Goal: Task Accomplishment & Management: Manage account settings

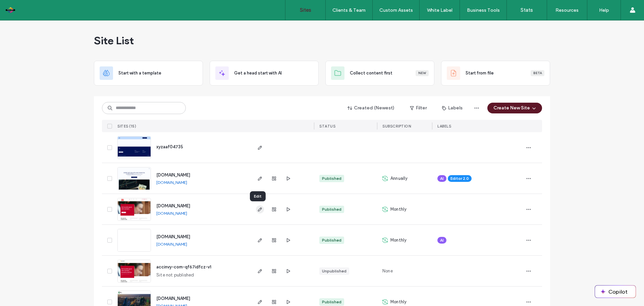
click at [258, 210] on use "button" at bounding box center [260, 209] width 4 height 4
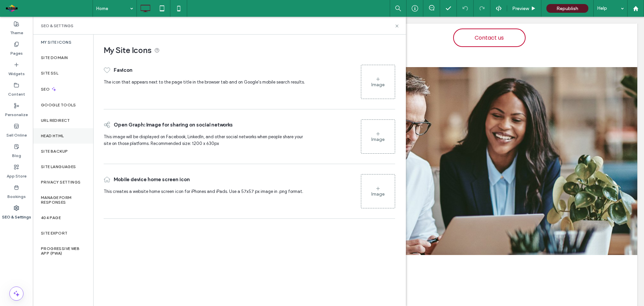
click at [62, 133] on div "Head HTML" at bounding box center [63, 135] width 60 height 15
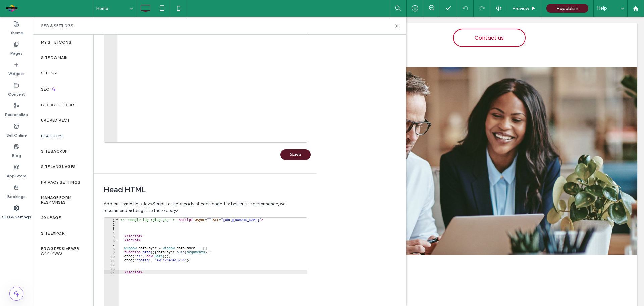
scroll to position [154, 0]
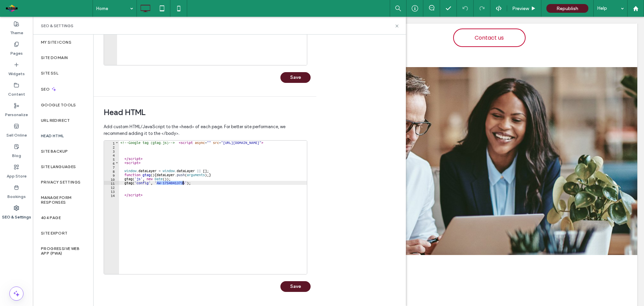
drag, startPoint x: 156, startPoint y: 183, endPoint x: 183, endPoint y: 184, distance: 27.2
click at [183, 184] on div "<!-- Google tag (gtag.js) --> < script async = "" src = "[URL][DOMAIN_NAME]" > …" at bounding box center [234, 208] width 230 height 135
click at [193, 195] on div "<!-- Google tag (gtag.js) --> < script async = "" src = "[URL][DOMAIN_NAME]" > …" at bounding box center [234, 208] width 230 height 135
drag, startPoint x: 193, startPoint y: 195, endPoint x: 82, endPoint y: 100, distance: 145.9
click at [82, 100] on div "My Site Icons Site Domain Site SSL SEO Google Tools URL Redirect Head HTML Site…" at bounding box center [219, 170] width 373 height 271
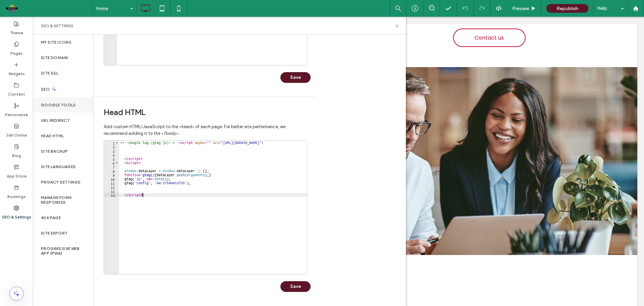
type textarea "**********"
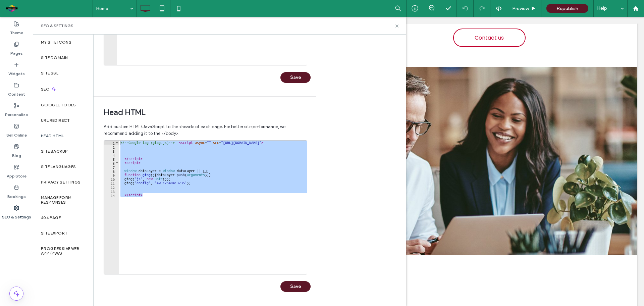
click at [20, 51] on label "Pages" at bounding box center [16, 51] width 12 height 9
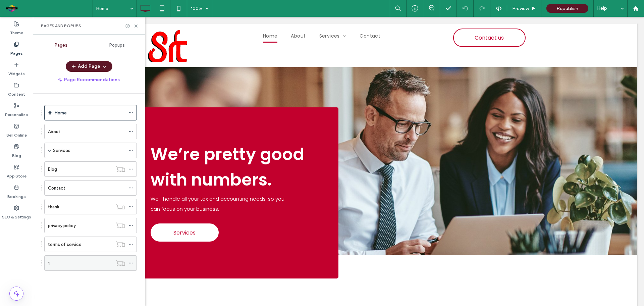
click at [94, 263] on div "1" at bounding box center [80, 263] width 64 height 7
click at [132, 263] on icon at bounding box center [130, 263] width 5 height 5
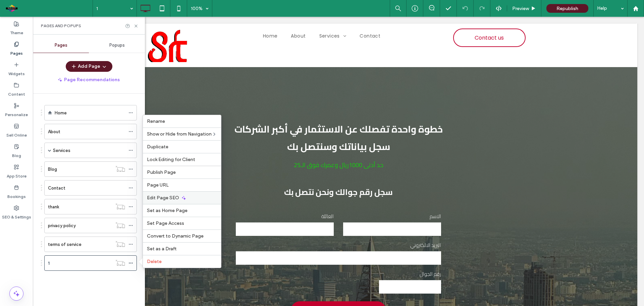
click at [161, 195] on span "Edit Page SEO" at bounding box center [163, 198] width 32 height 6
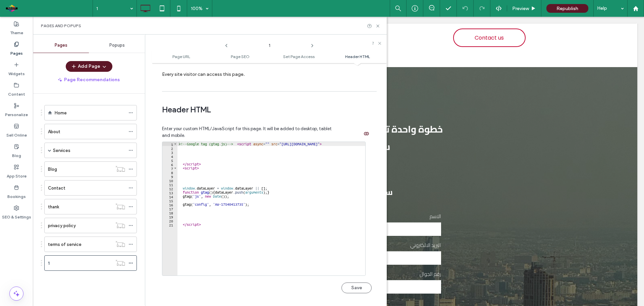
scroll to position [619, 0]
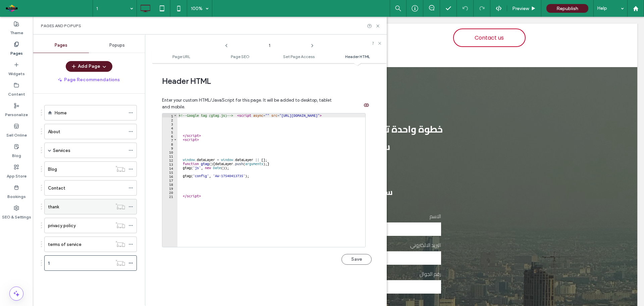
click at [73, 211] on div "thank" at bounding box center [80, 206] width 64 height 15
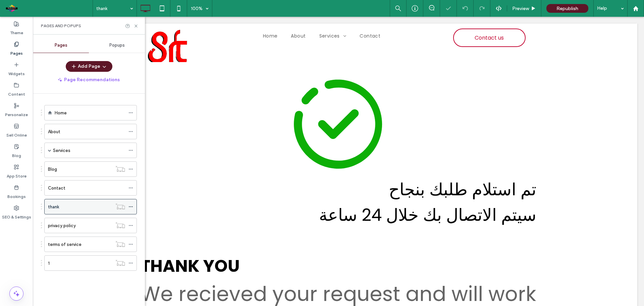
click at [132, 206] on icon at bounding box center [130, 206] width 5 height 5
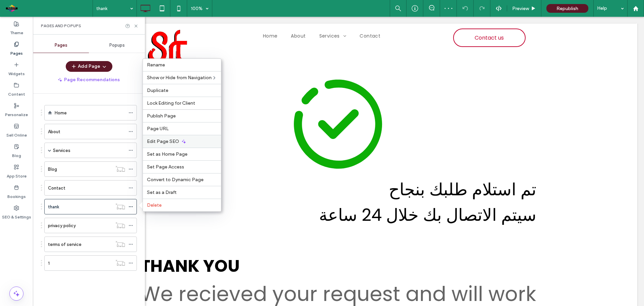
click at [181, 143] on icon at bounding box center [183, 141] width 5 height 5
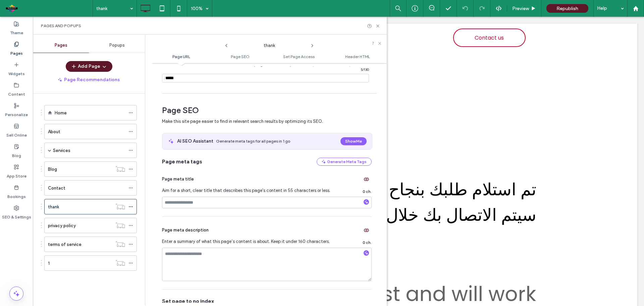
scroll to position [619, 0]
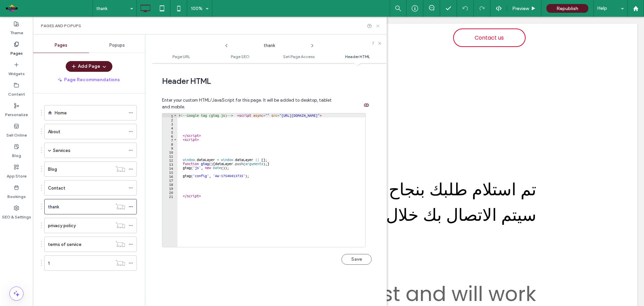
click at [377, 27] on icon at bounding box center [377, 25] width 5 height 5
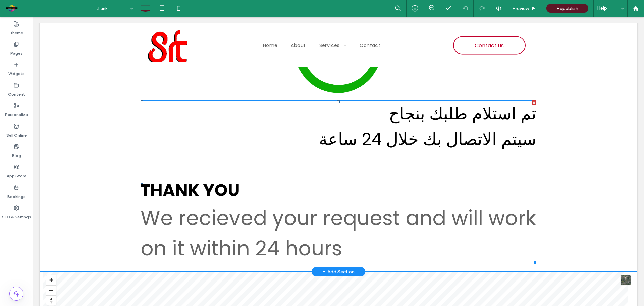
scroll to position [0, 0]
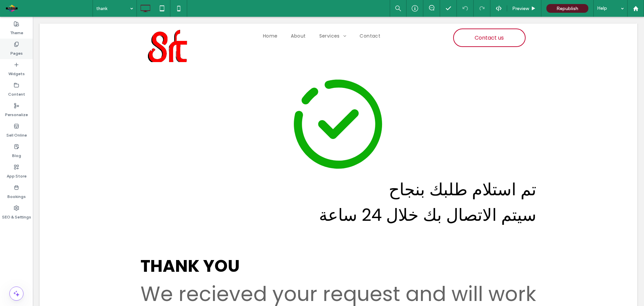
click at [15, 48] on label "Pages" at bounding box center [16, 51] width 12 height 9
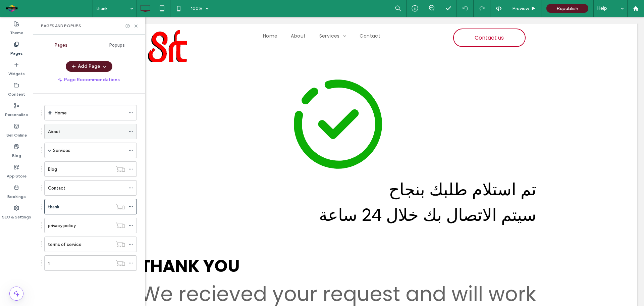
click at [59, 132] on label "About" at bounding box center [54, 132] width 12 height 12
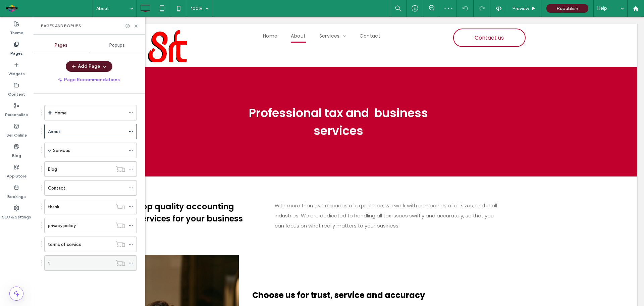
click at [70, 258] on div "1" at bounding box center [80, 263] width 64 height 15
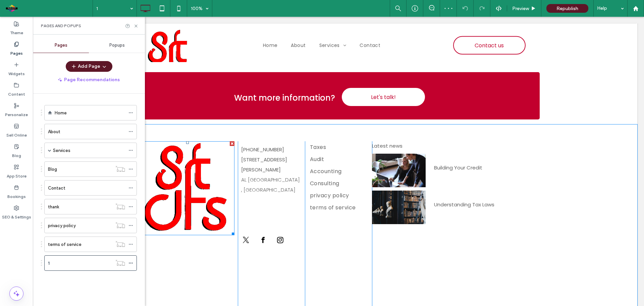
scroll to position [320, 0]
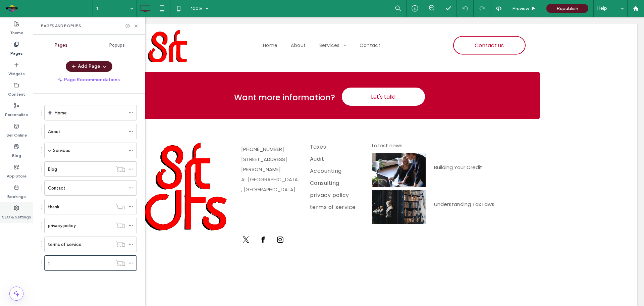
click at [20, 212] on label "SEO & Settings" at bounding box center [16, 215] width 29 height 9
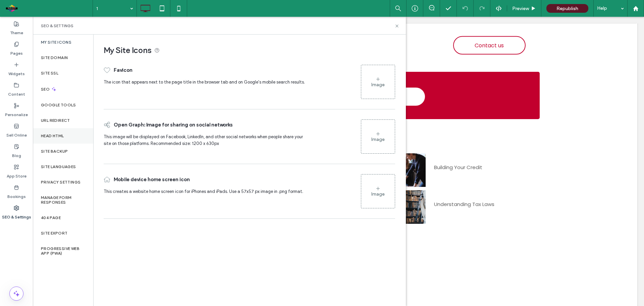
click at [55, 136] on label "Head HTML" at bounding box center [52, 136] width 23 height 5
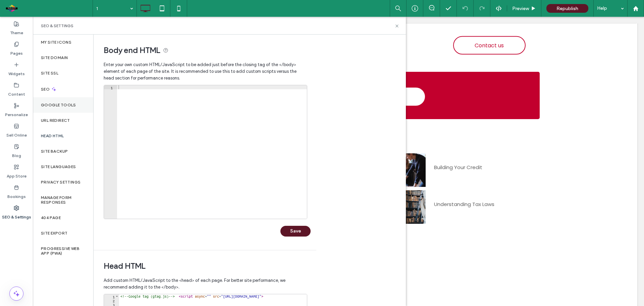
click at [55, 104] on label "Google Tools" at bounding box center [58, 105] width 35 height 5
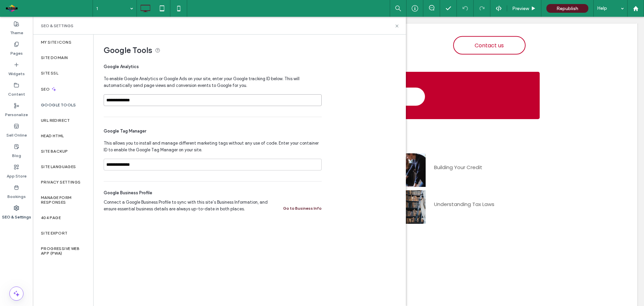
click at [171, 101] on input "**********" at bounding box center [213, 100] width 218 height 12
paste input
type input "**********"
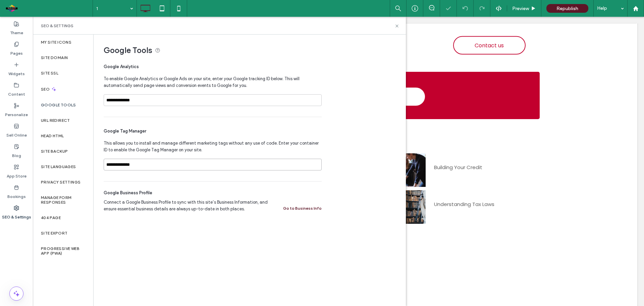
click at [155, 168] on input "**********" at bounding box center [213, 165] width 218 height 12
paste input
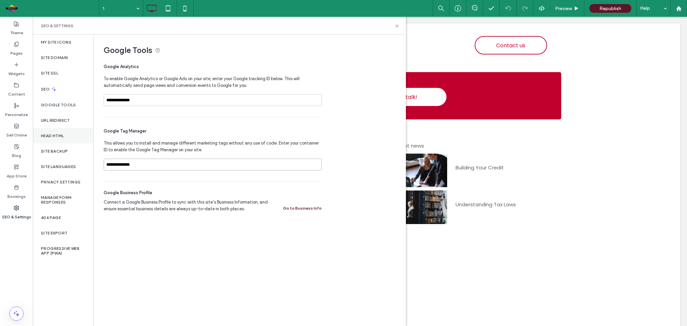
type input "**********"
click at [51, 138] on label "Head HTML" at bounding box center [52, 136] width 23 height 5
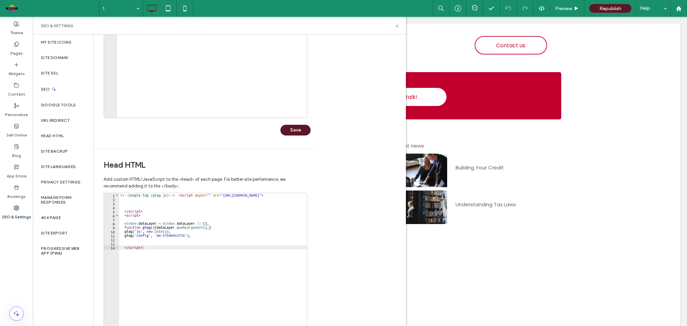
scroll to position [133, 0]
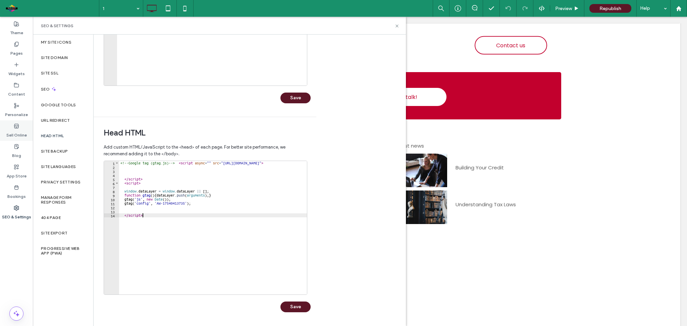
drag, startPoint x: 222, startPoint y: 236, endPoint x: 17, endPoint y: 125, distance: 233.3
click at [17, 125] on div "Theme Pages Widgets Content Personalize Sell Online Blog App Store Bookings SEO…" at bounding box center [16, 171] width 33 height 309
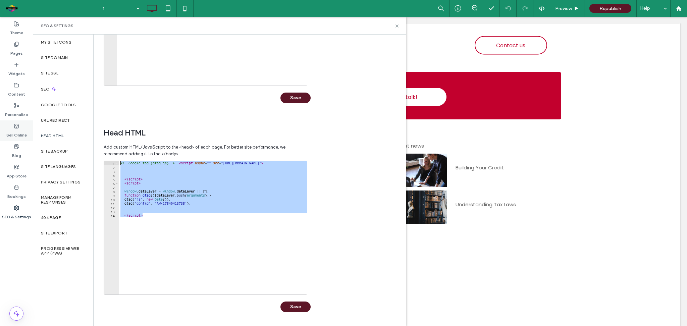
type textarea "**********"
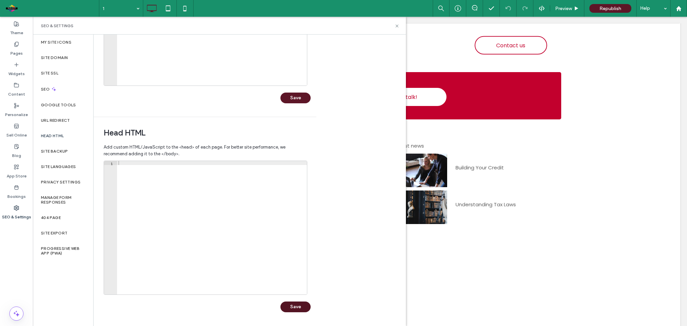
click at [303, 306] on button "Save" at bounding box center [295, 307] width 30 height 11
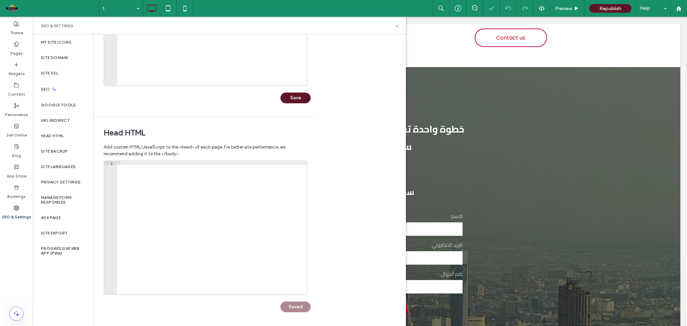
scroll to position [0, 0]
click at [606, 8] on span "Republish" at bounding box center [611, 9] width 22 height 6
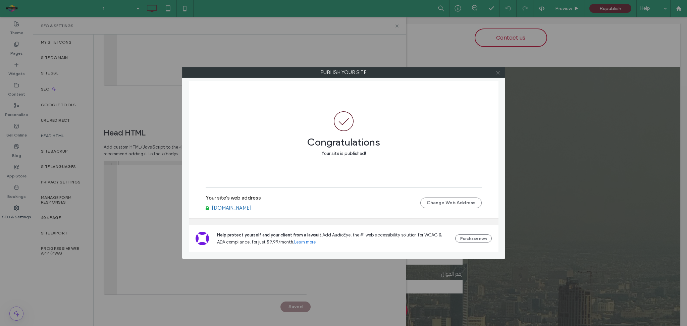
click at [500, 73] on icon at bounding box center [498, 72] width 5 height 5
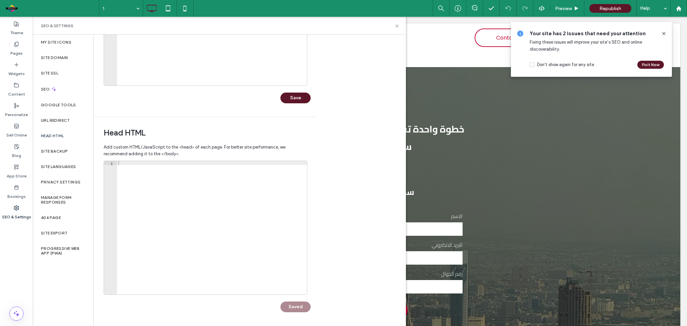
click at [190, 169] on div at bounding box center [212, 228] width 190 height 135
paste textarea "*********"
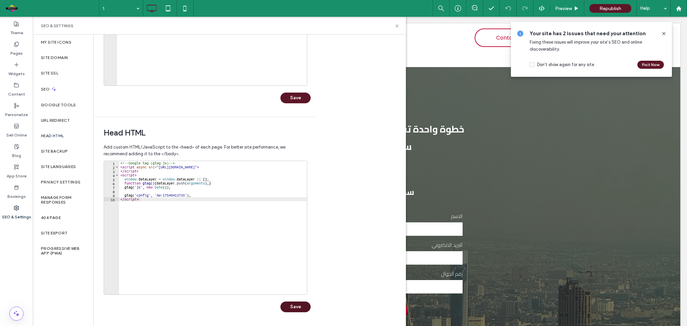
click at [308, 306] on button "Save" at bounding box center [295, 307] width 30 height 11
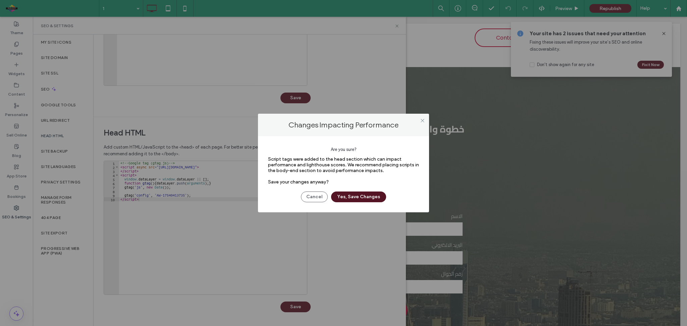
click at [372, 197] on button "Yes, Save Changes" at bounding box center [358, 197] width 55 height 11
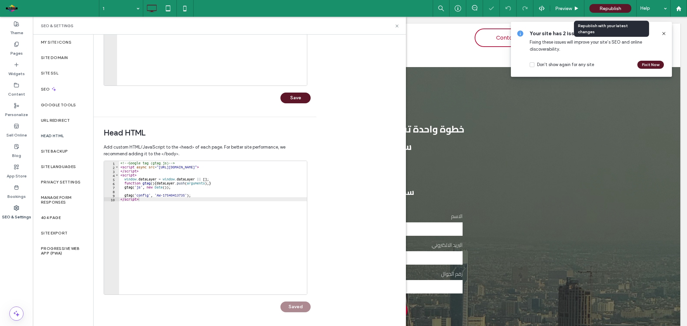
click at [604, 8] on span "Republish" at bounding box center [611, 9] width 22 height 6
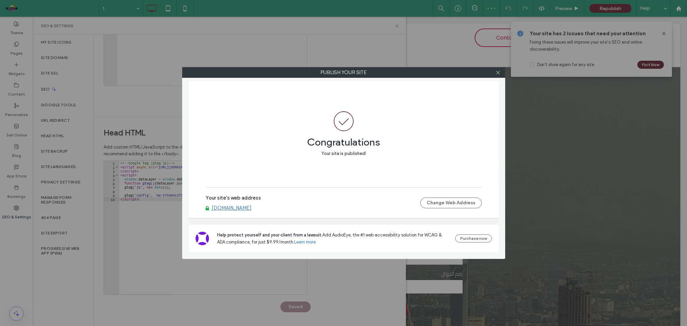
click at [152, 206] on div "Publish your site Congratulations Your site is published! Your site's web addre…" at bounding box center [343, 163] width 687 height 326
click at [499, 73] on icon at bounding box center [498, 72] width 5 height 5
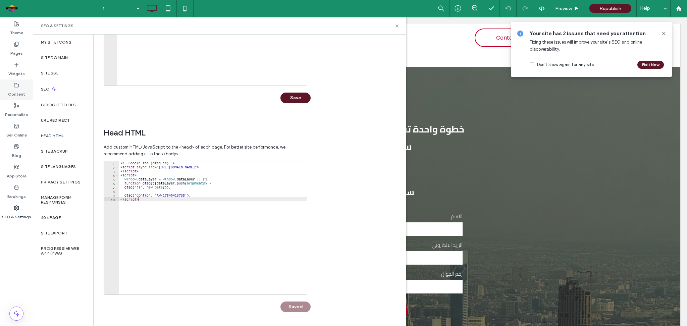
drag, startPoint x: 197, startPoint y: 215, endPoint x: 27, endPoint y: 99, distance: 206.2
click at [27, 99] on div "Theme Pages Widgets Content Personalize Sell Online Blog App Store Bookings SEO…" at bounding box center [16, 171] width 33 height 309
type textarea "**********"
